Goal: Communication & Community: Answer question/provide support

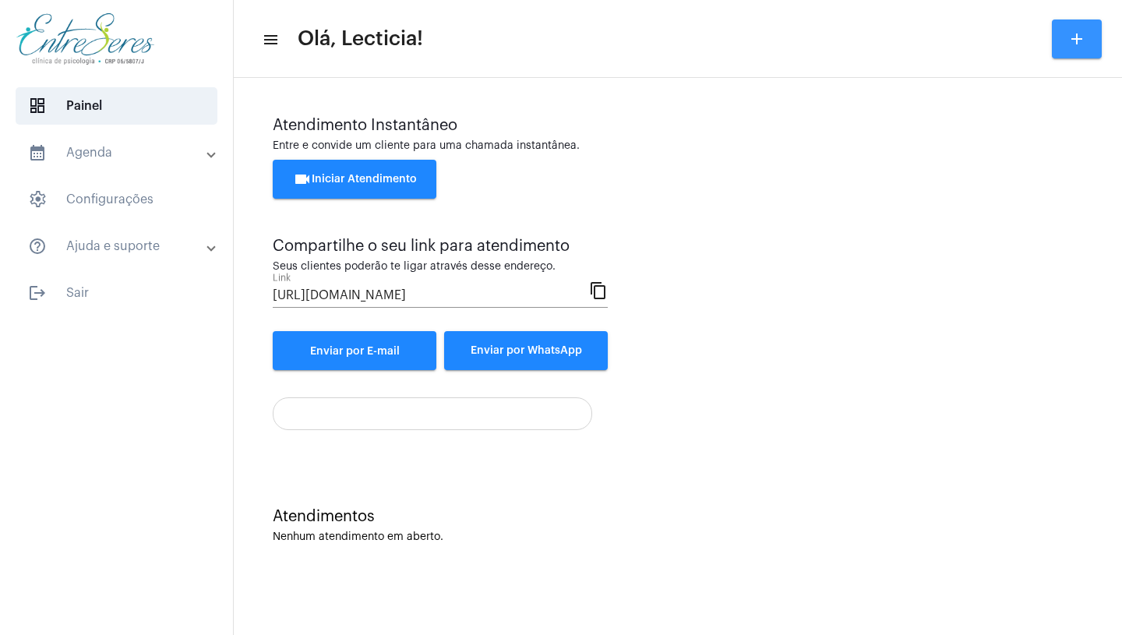
click at [1079, 37] on mat-icon "add" at bounding box center [1076, 39] width 19 height 19
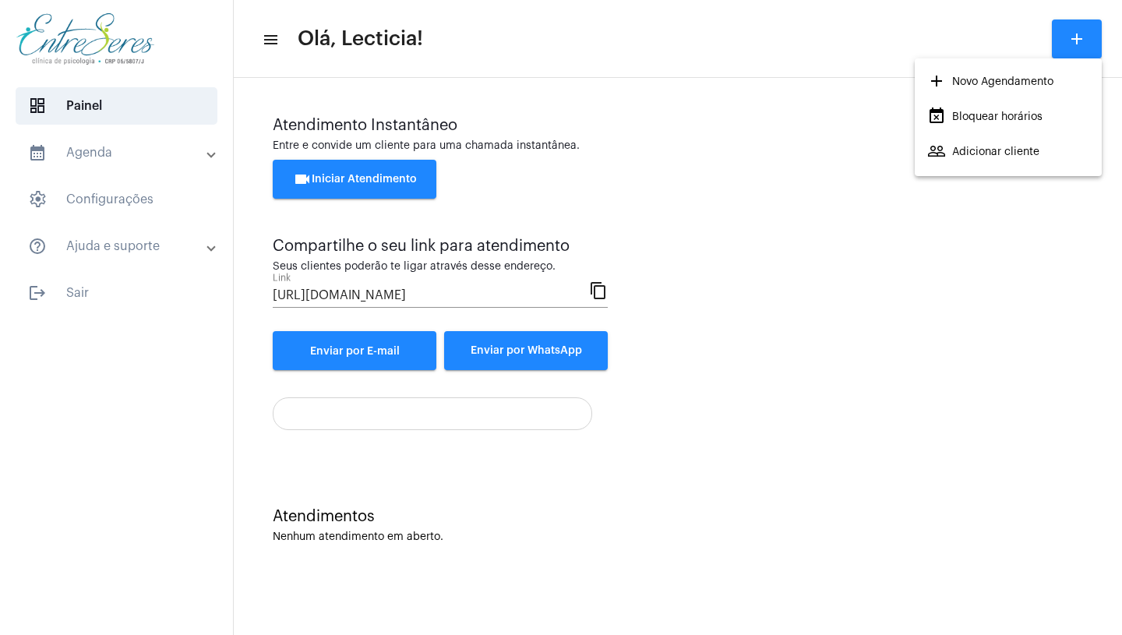
click at [820, 308] on div at bounding box center [561, 317] width 1122 height 635
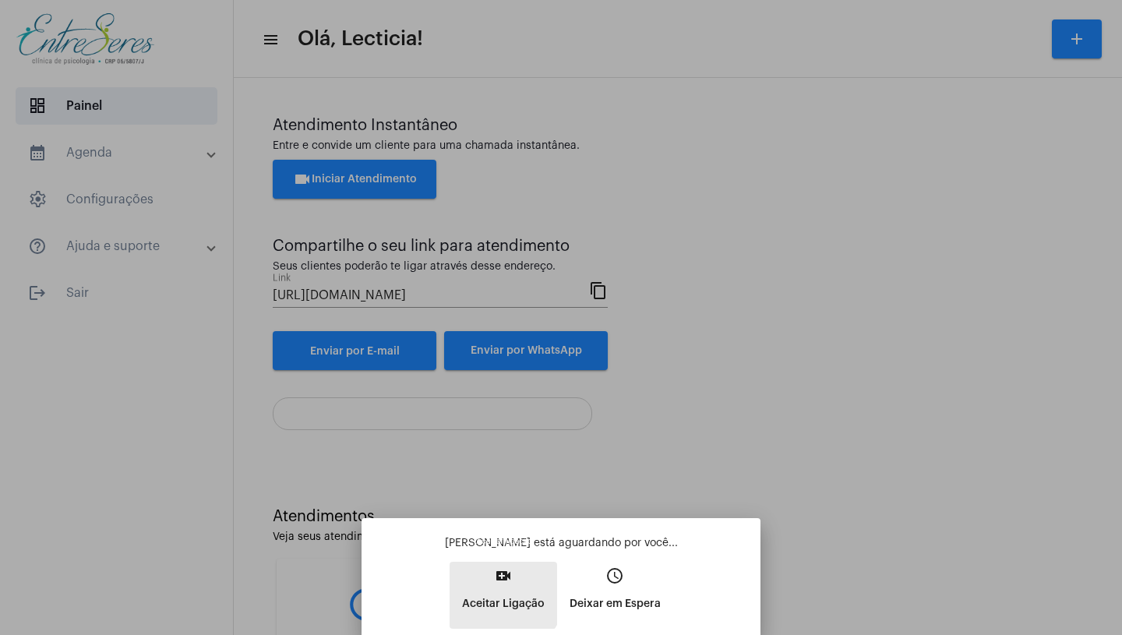
click at [494, 587] on button "video_call Aceitar Ligação" at bounding box center [504, 595] width 108 height 67
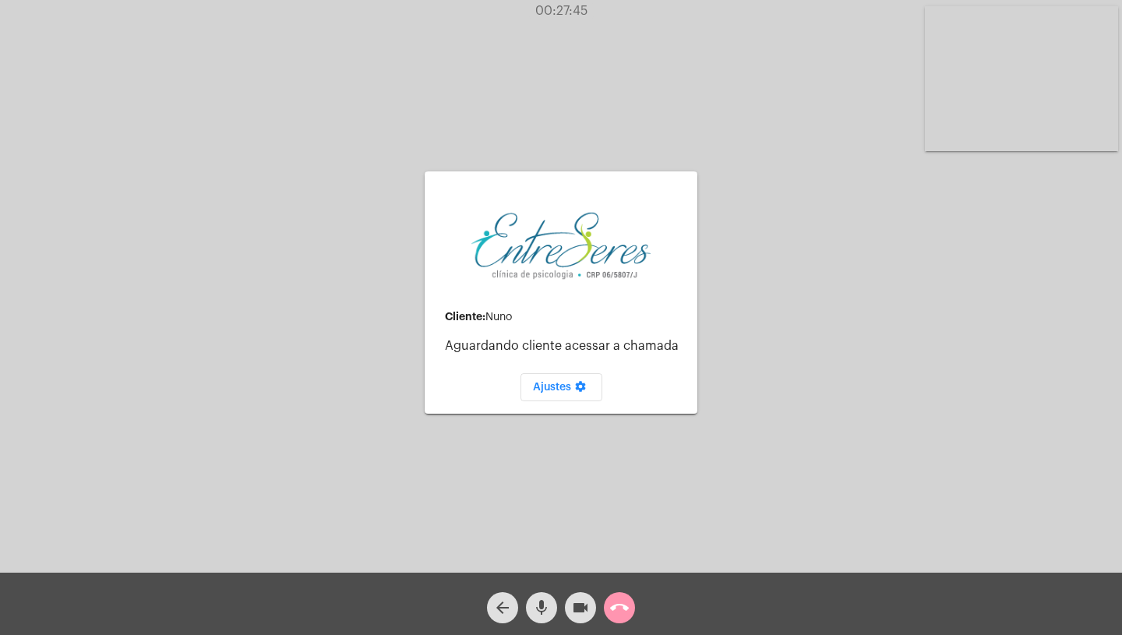
click at [623, 596] on span "call_end" at bounding box center [619, 607] width 19 height 31
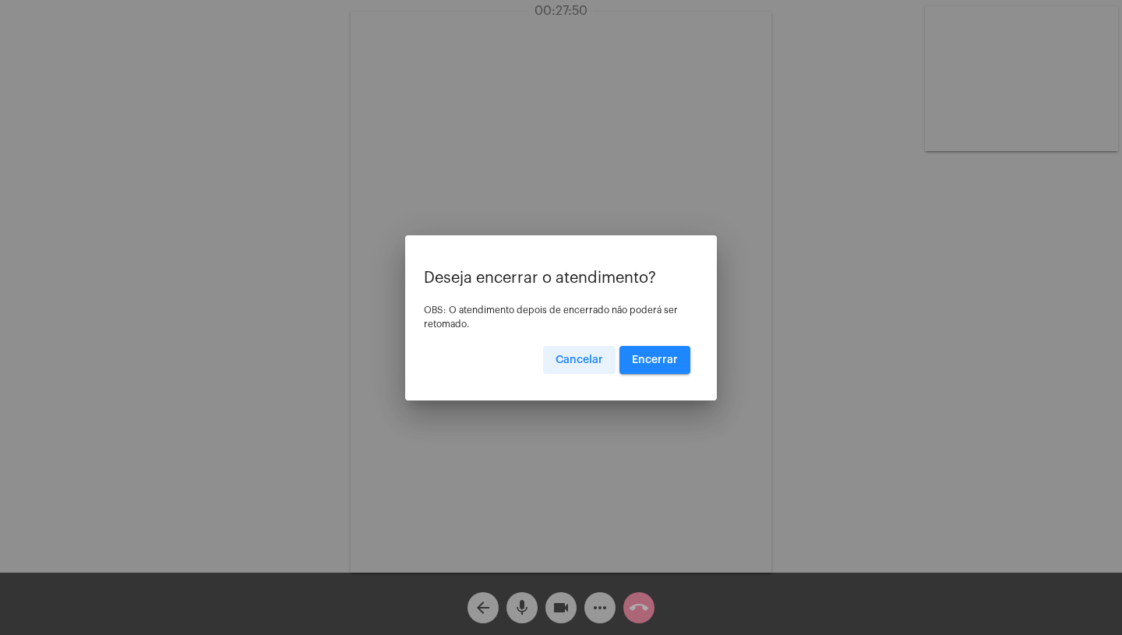
click at [562, 363] on span "Cancelar" at bounding box center [580, 359] width 48 height 11
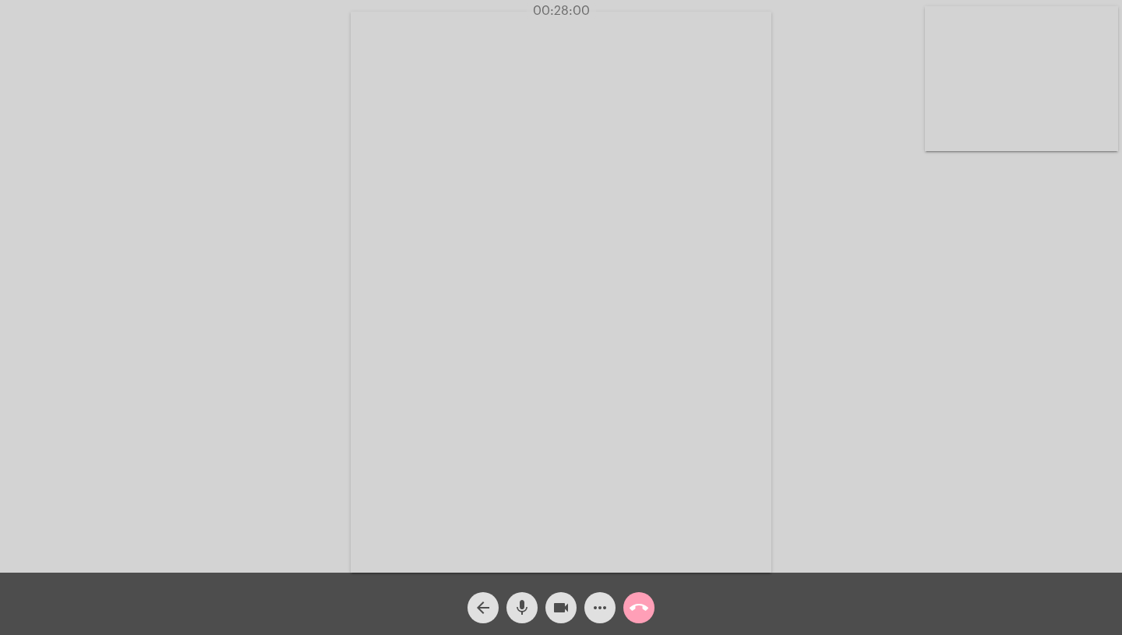
click at [639, 602] on mat-icon "call_end" at bounding box center [639, 607] width 19 height 19
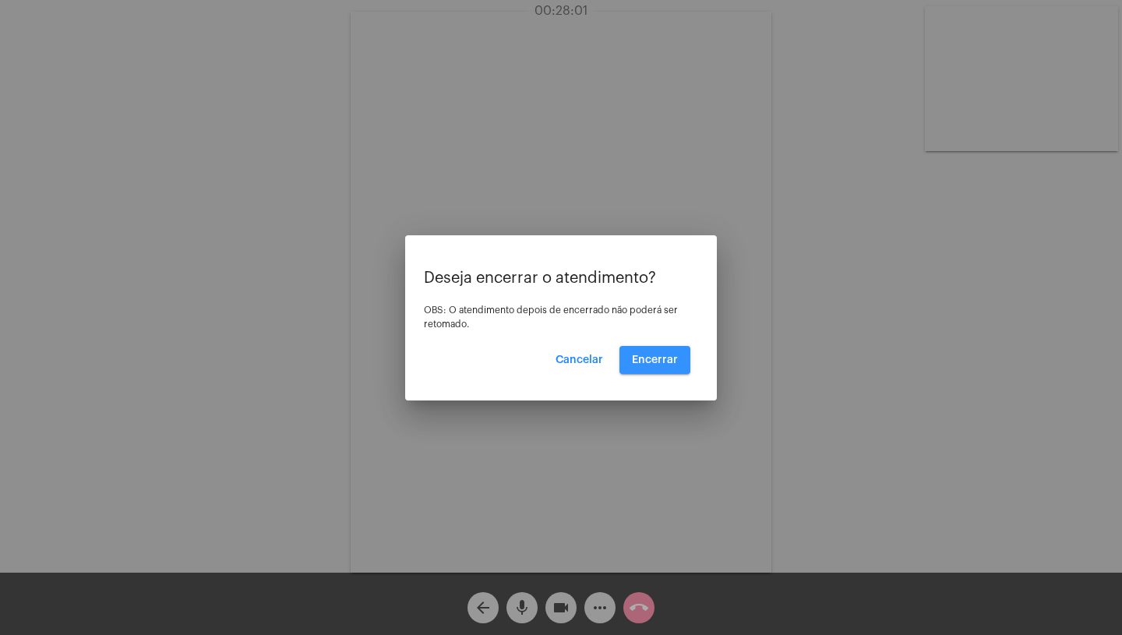
click at [673, 353] on button "Encerrar" at bounding box center [654, 360] width 71 height 28
